Goal: Use online tool/utility: Utilize a website feature to perform a specific function

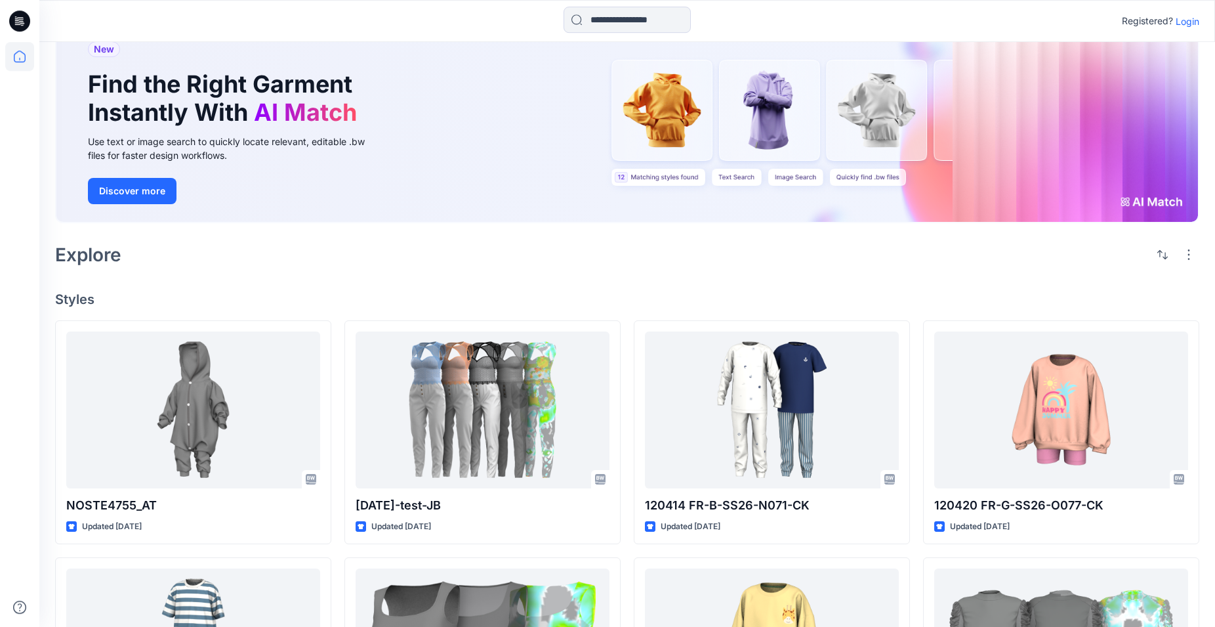
scroll to position [67, 0]
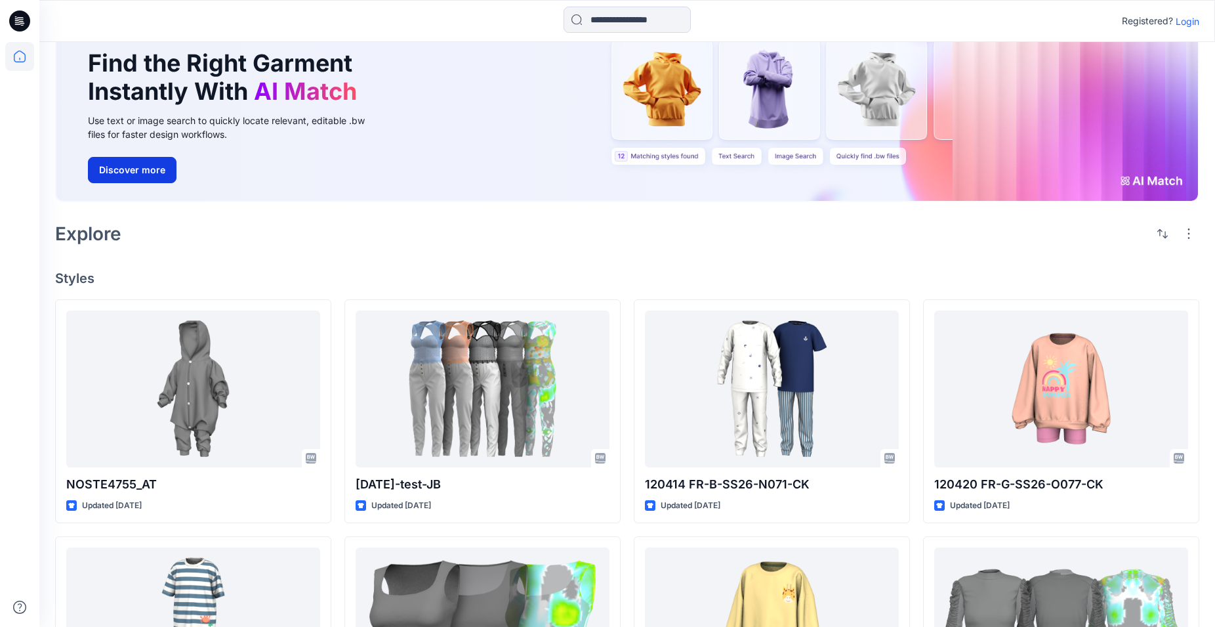
click at [149, 171] on button "Discover more" at bounding box center [132, 170] width 89 height 26
click at [1154, 181] on div "New Find the Right Garment Instantly With AI Match Use text or image search to …" at bounding box center [627, 102] width 1142 height 198
click at [134, 171] on button "Discover more" at bounding box center [132, 170] width 89 height 26
click at [300, 94] on span "AI Match" at bounding box center [305, 91] width 103 height 29
click at [672, 155] on div "New Find the Right Garment Instantly With AI Match Use text or image search to …" at bounding box center [627, 102] width 1142 height 198
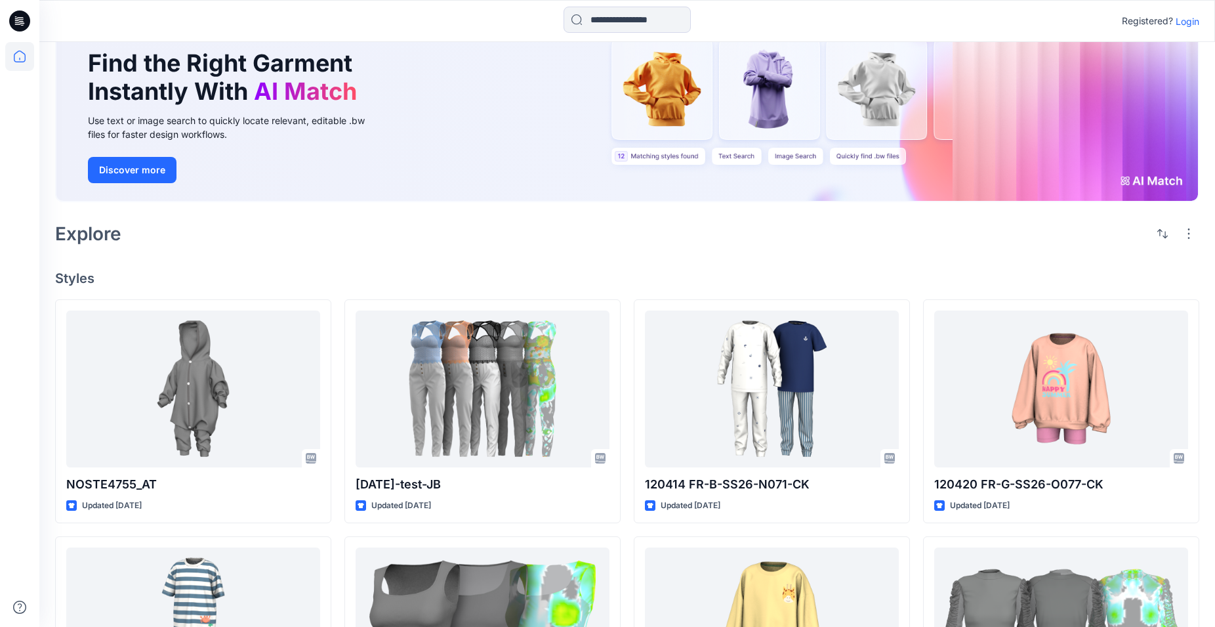
click at [735, 156] on div "New Find the Right Garment Instantly With AI Match Use text or image search to …" at bounding box center [627, 102] width 1142 height 198
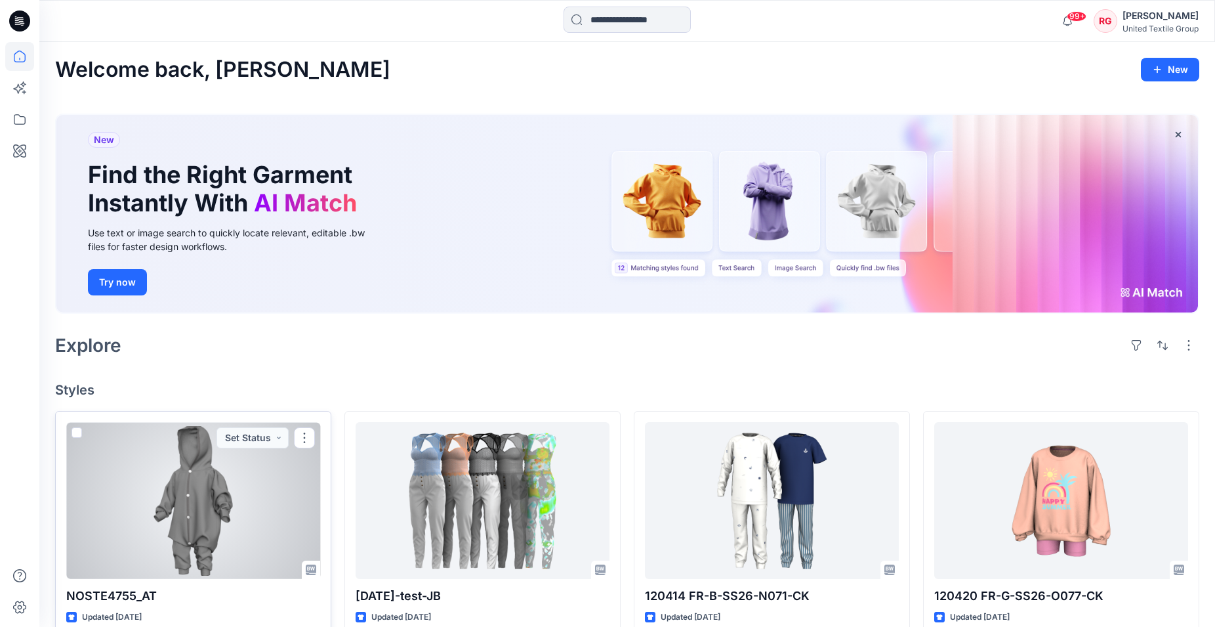
click at [205, 521] on div at bounding box center [193, 500] width 254 height 157
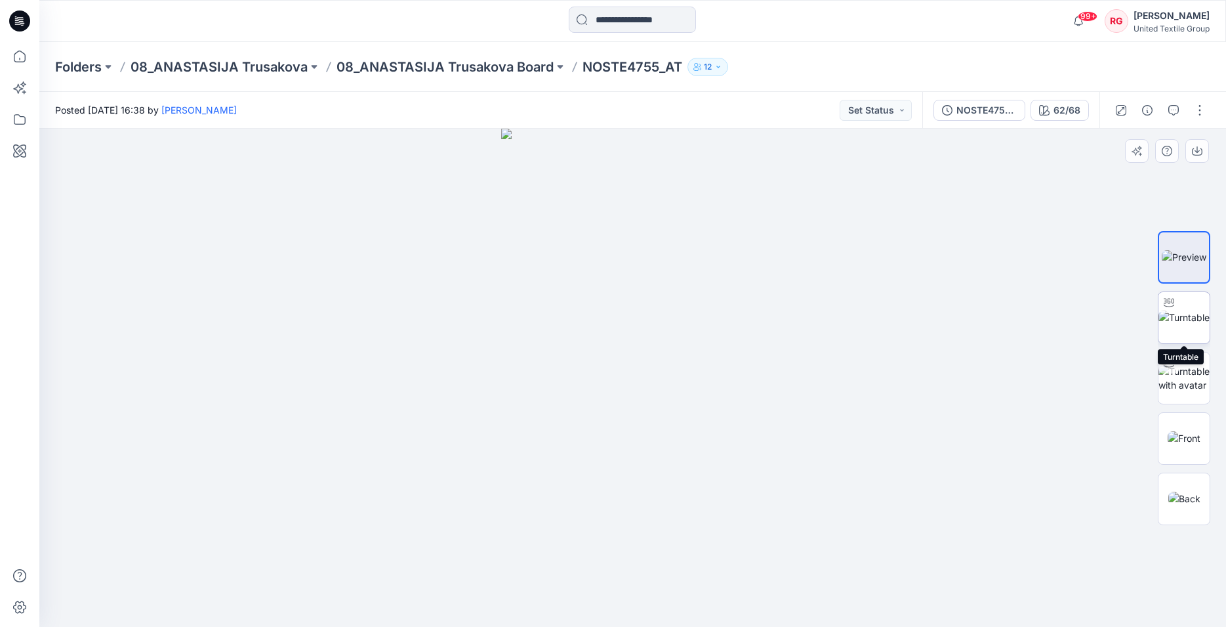
click at [1192, 316] on img at bounding box center [1184, 317] width 51 height 14
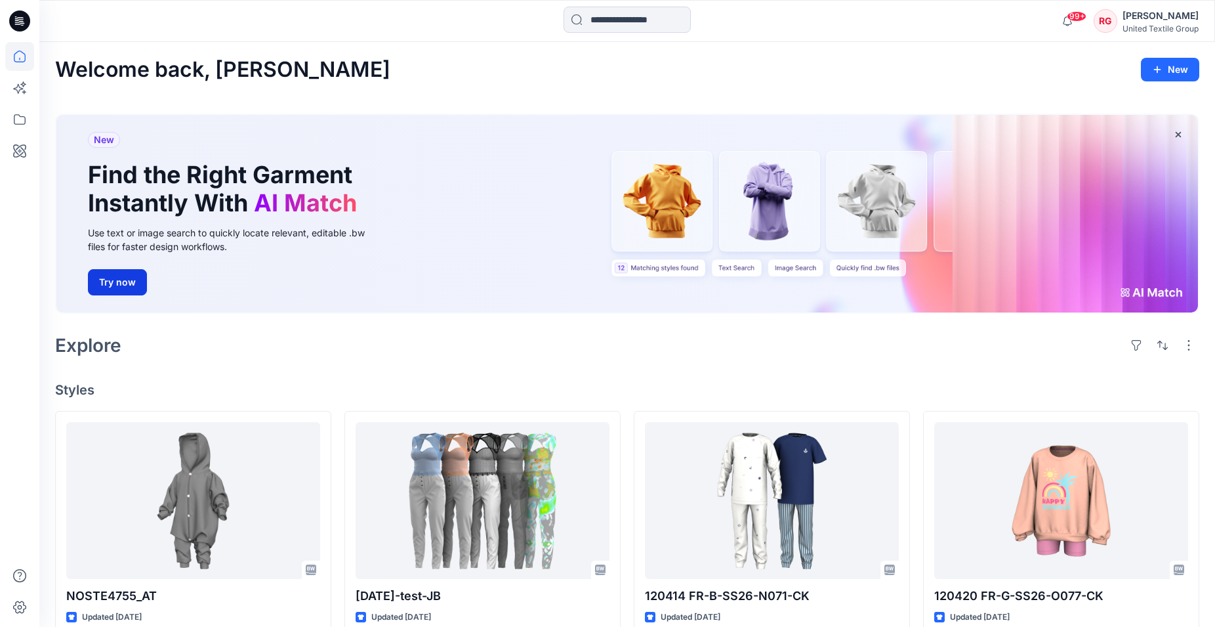
click at [110, 281] on button "Try now" at bounding box center [117, 282] width 59 height 26
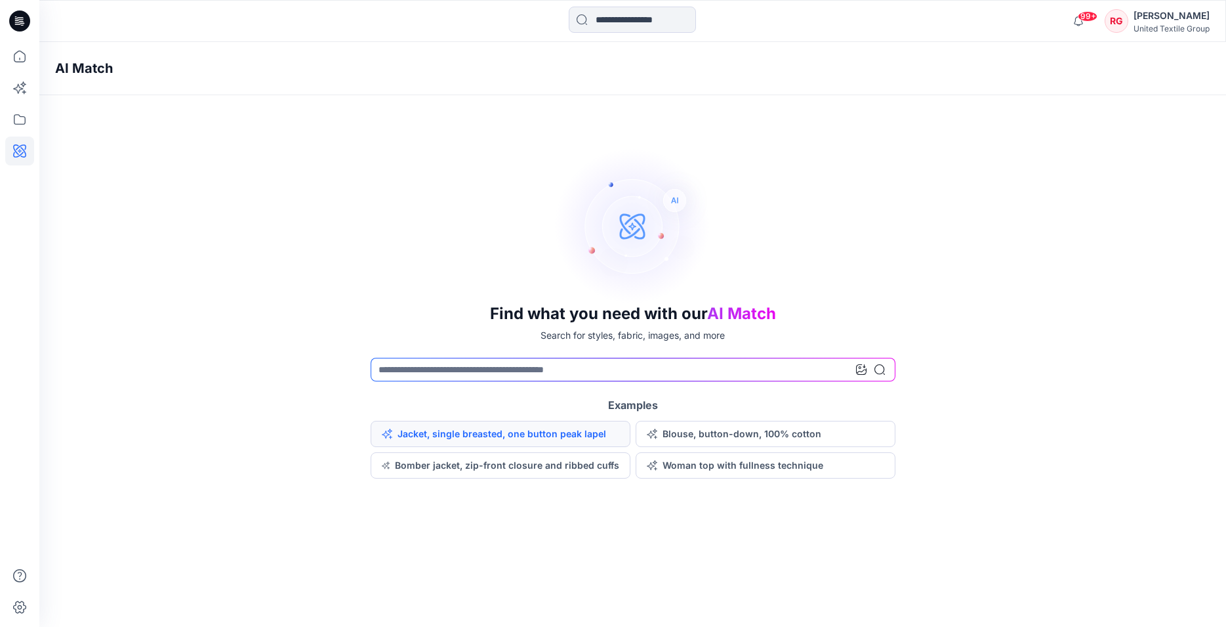
click at [496, 430] on button "Jacket, single breasted, one button peak lapel" at bounding box center [501, 434] width 260 height 26
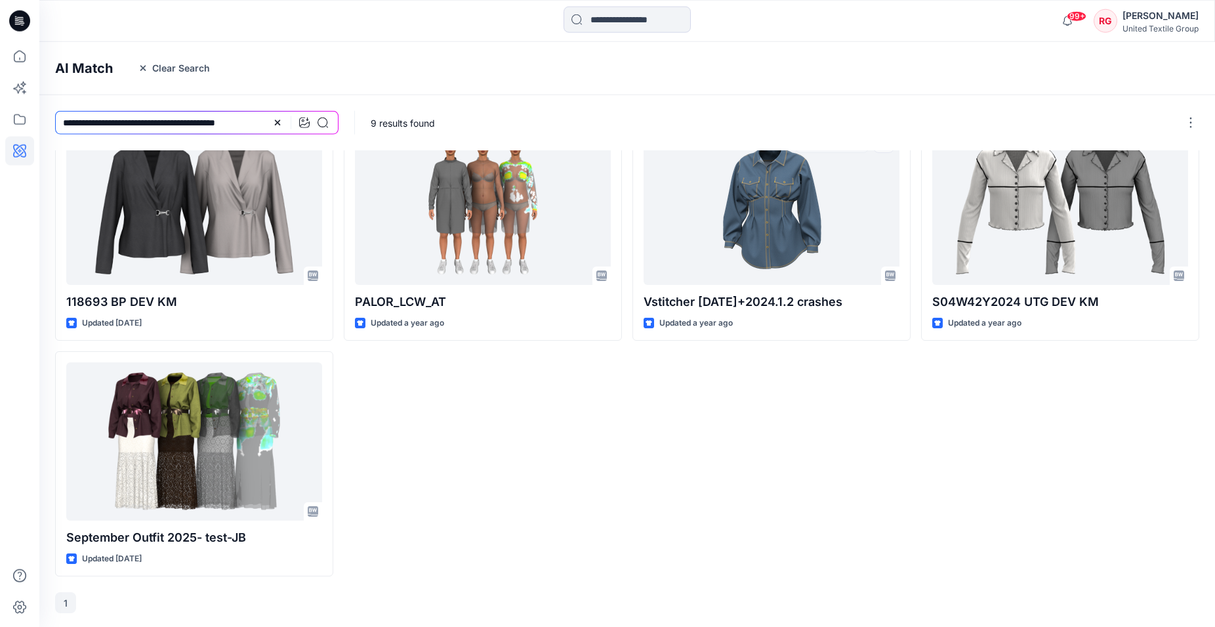
scroll to position [272, 0]
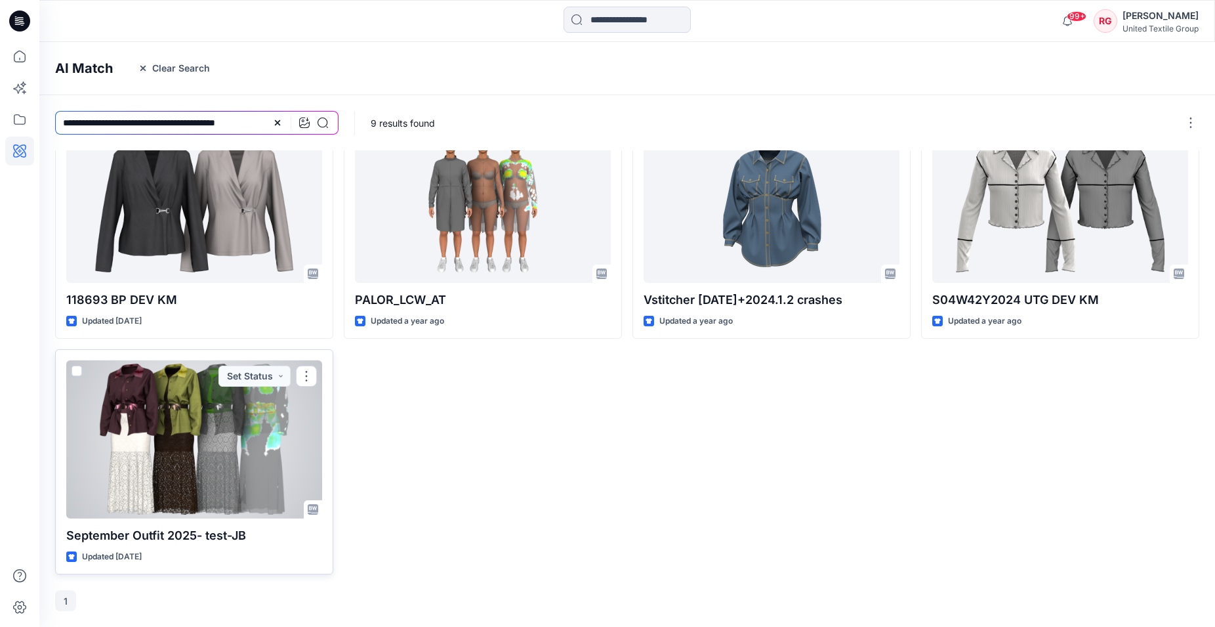
click at [208, 421] on div at bounding box center [194, 438] width 256 height 157
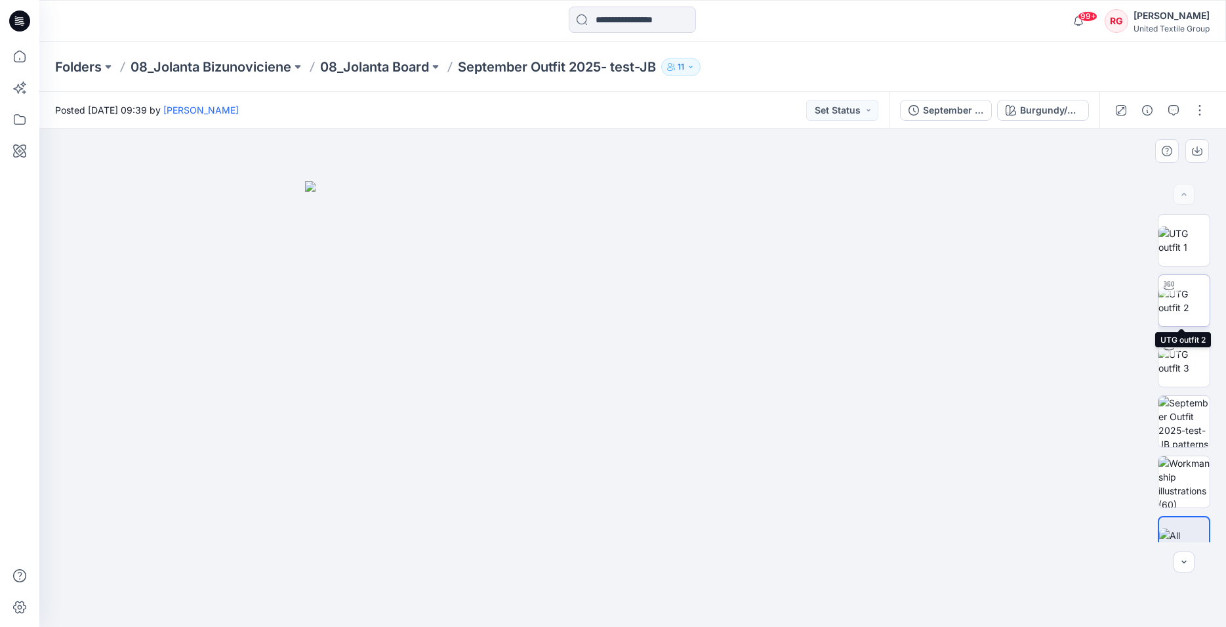
click at [1189, 291] on img at bounding box center [1184, 301] width 51 height 28
drag, startPoint x: 663, startPoint y: 302, endPoint x: 655, endPoint y: 372, distance: 70.6
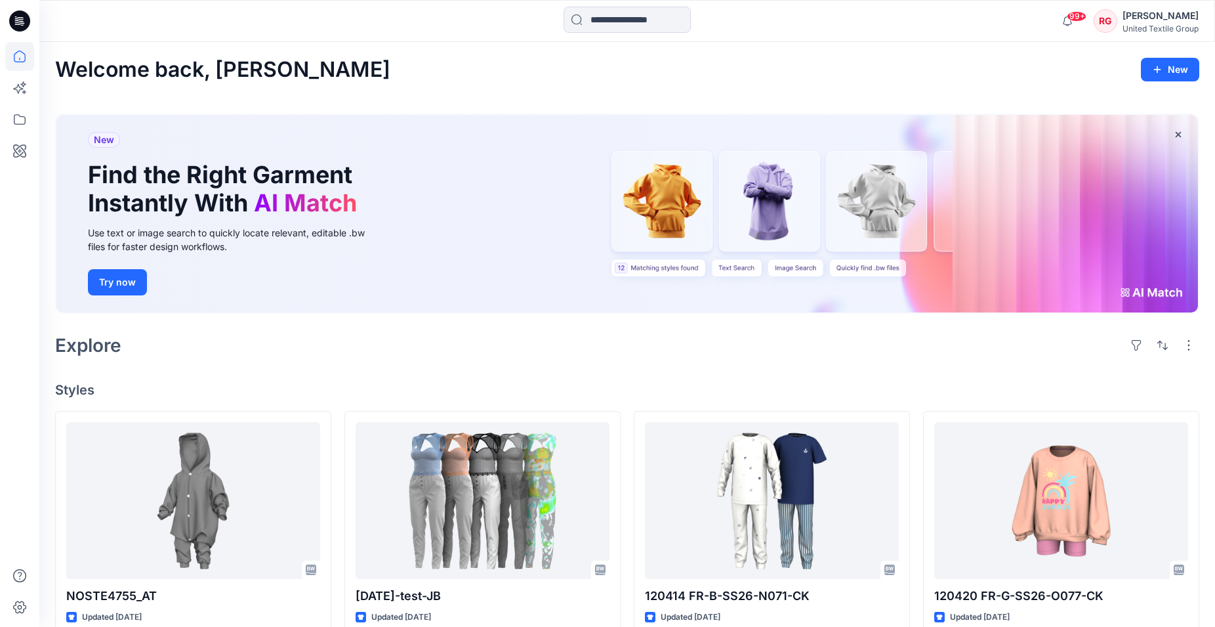
click at [1156, 292] on div "New Find the Right Garment Instantly With AI Match Use text or image search to …" at bounding box center [627, 214] width 1142 height 198
click at [115, 279] on button "Try now" at bounding box center [117, 282] width 59 height 26
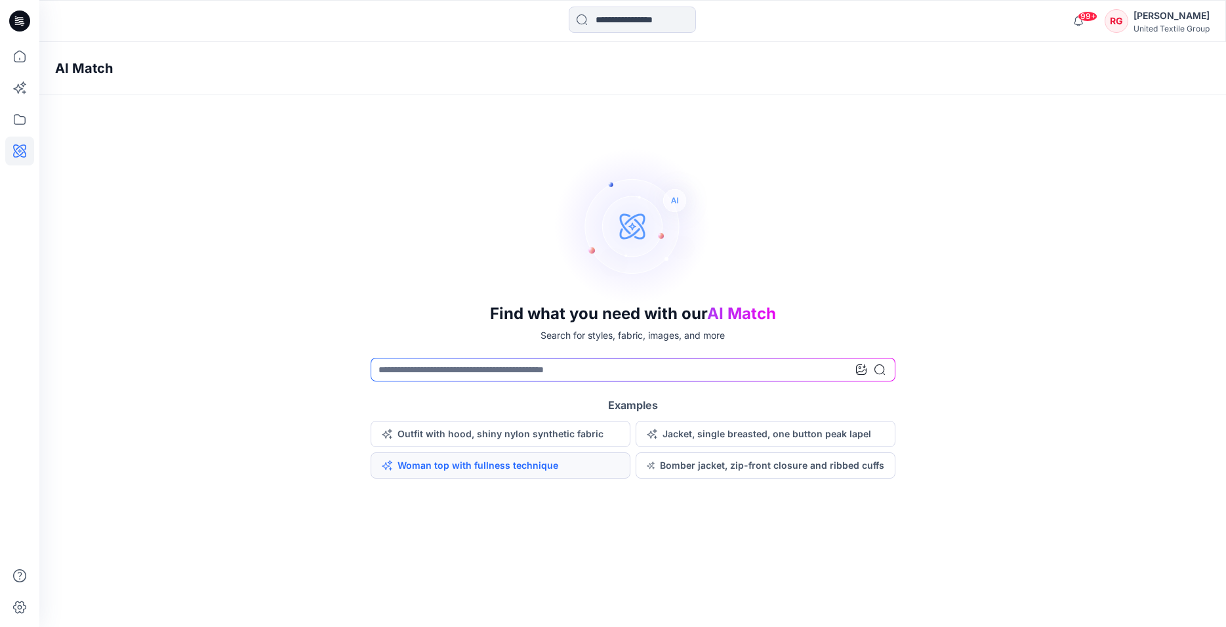
click at [461, 468] on button "Woman top with fullness technique" at bounding box center [501, 465] width 260 height 26
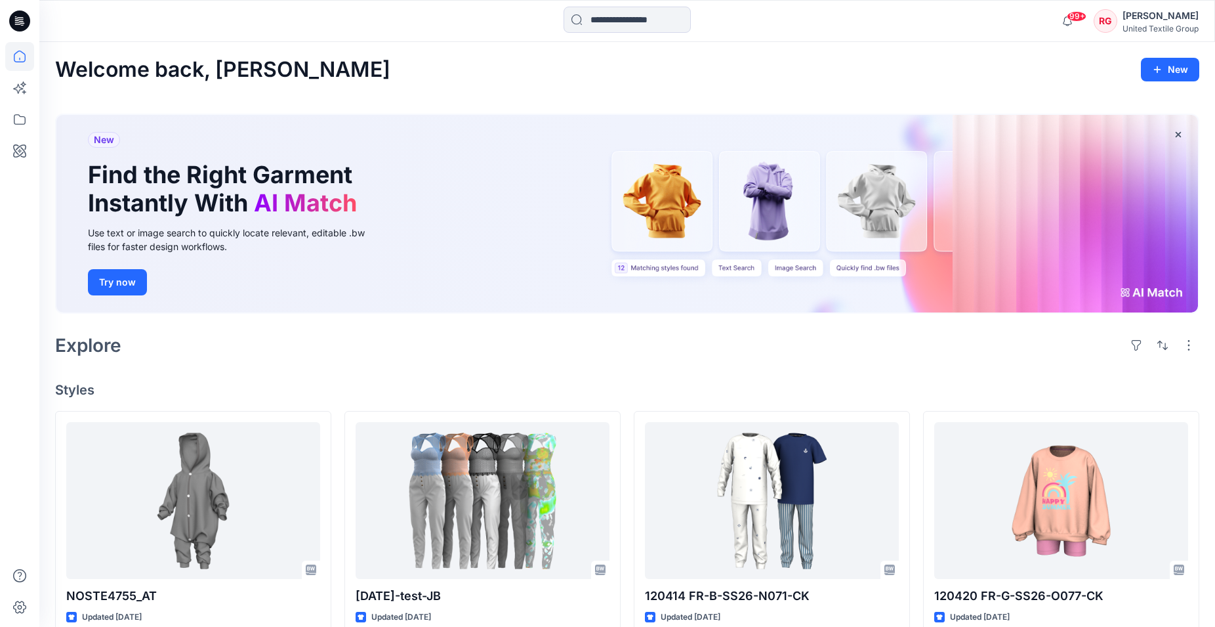
click at [859, 268] on div "New Find the Right Garment Instantly With AI Match Use text or image search to …" at bounding box center [627, 214] width 1142 height 198
click at [115, 291] on button "Try now" at bounding box center [117, 282] width 59 height 26
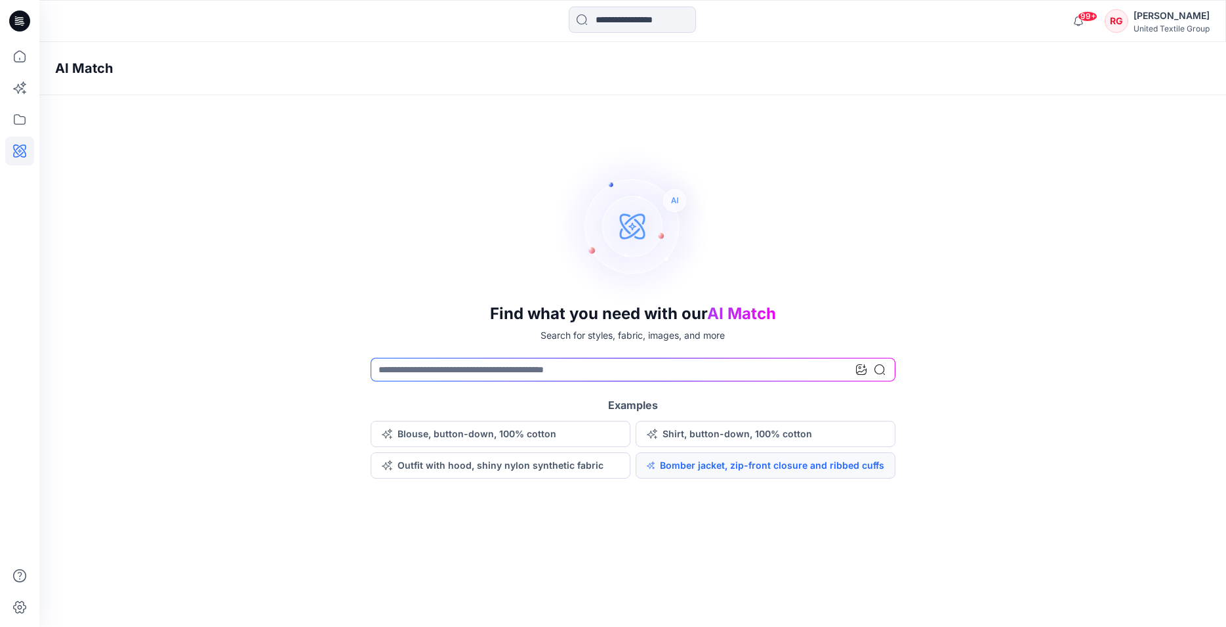
click at [713, 468] on button "Bomber jacket, zip-front closure and ribbed cuffs" at bounding box center [766, 465] width 260 height 26
